Goal: Task Accomplishment & Management: Use online tool/utility

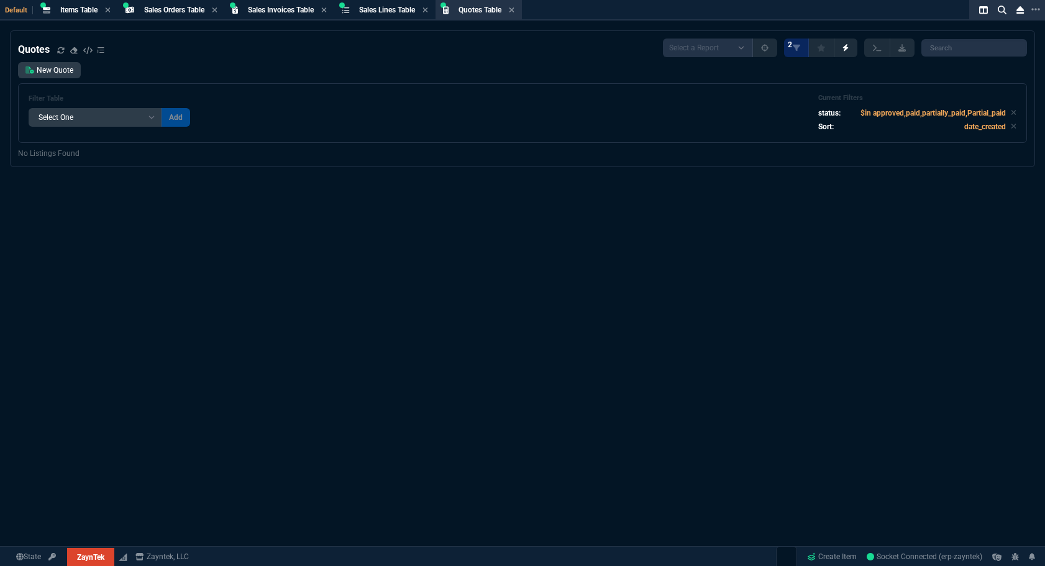
select select "4: SHAD"
select select
select select "4: SHAD"
select select
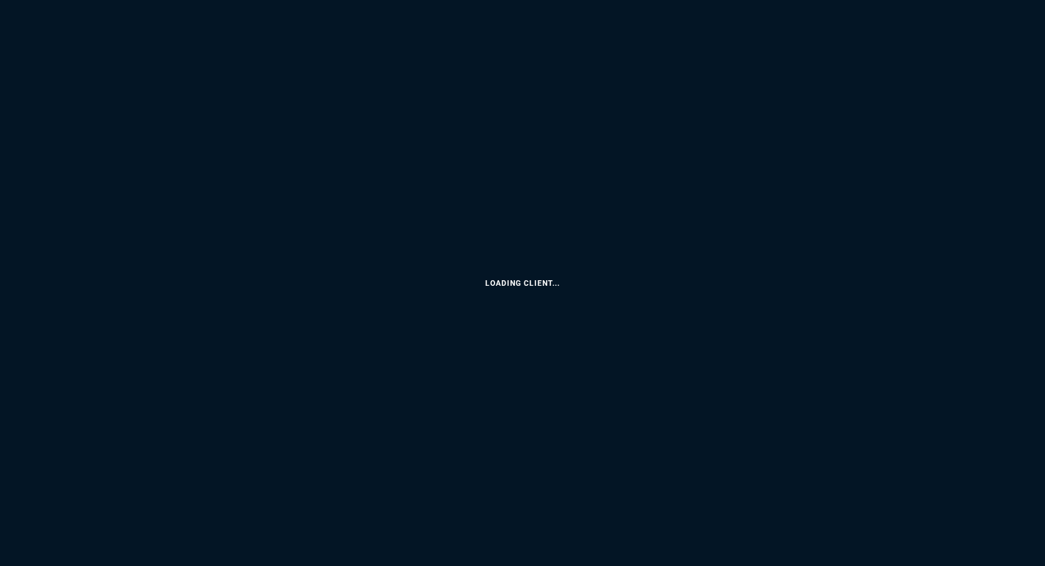
select select
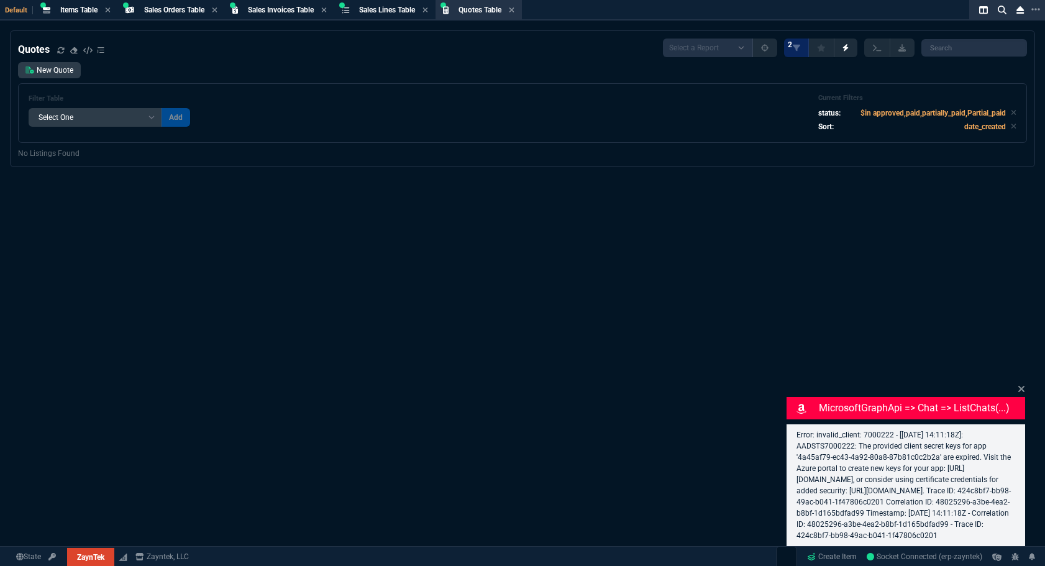
select select "4: SHAD"
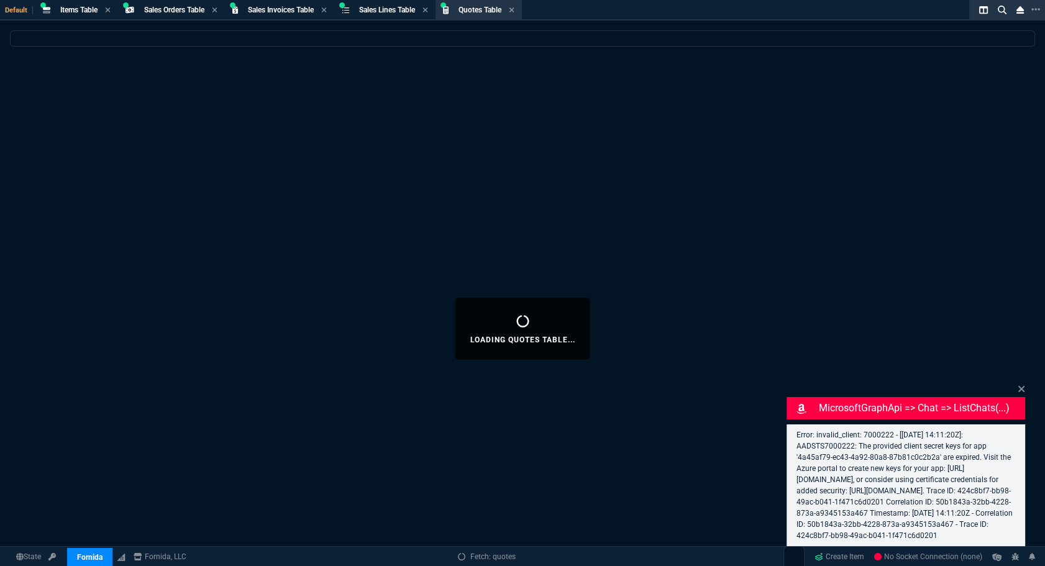
select select "4: SHAD"
select select
